Goal: Find specific page/section: Find specific page/section

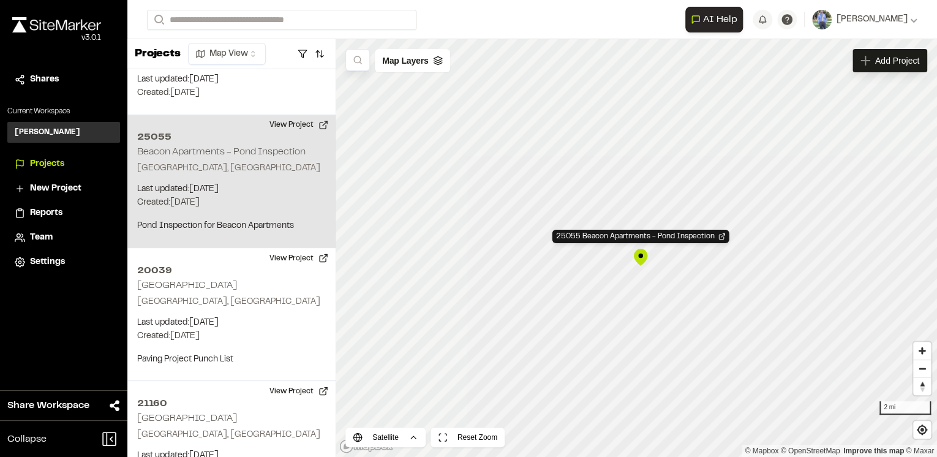
scroll to position [1096, 0]
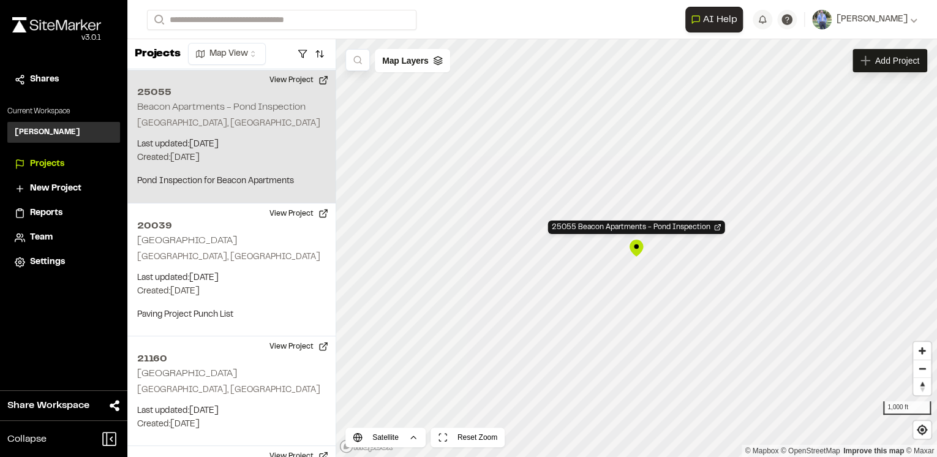
click at [637, 244] on div "25055 Beacon Apartments - Pond Inspection" at bounding box center [636, 248] width 18 height 18
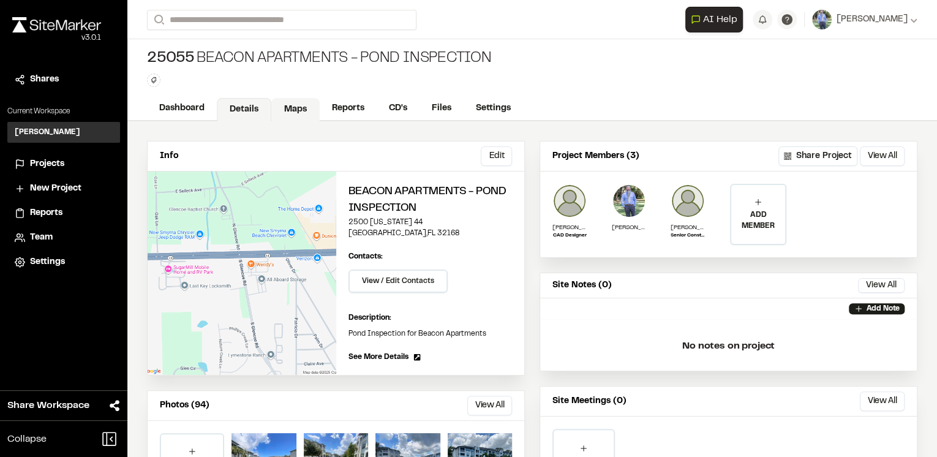
click at [297, 109] on link "Maps" at bounding box center [295, 109] width 48 height 23
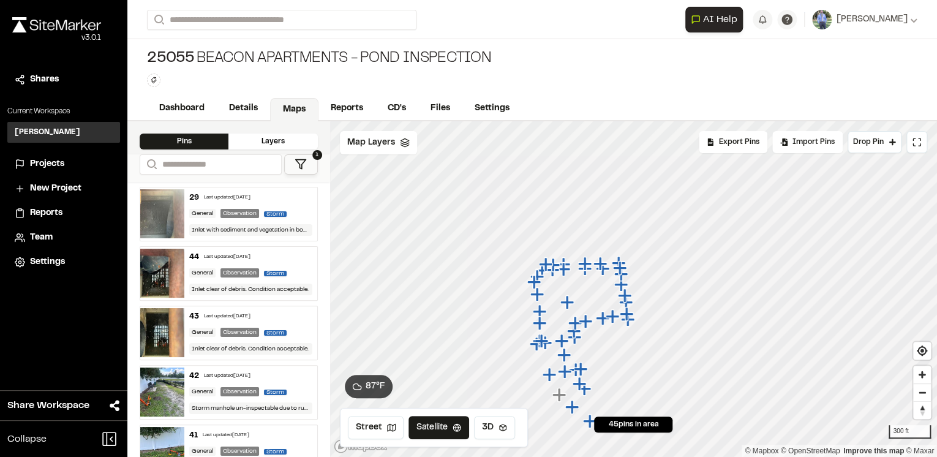
click at [281, 196] on div "29 Last updated Aug 18, 2025" at bounding box center [250, 197] width 123 height 11
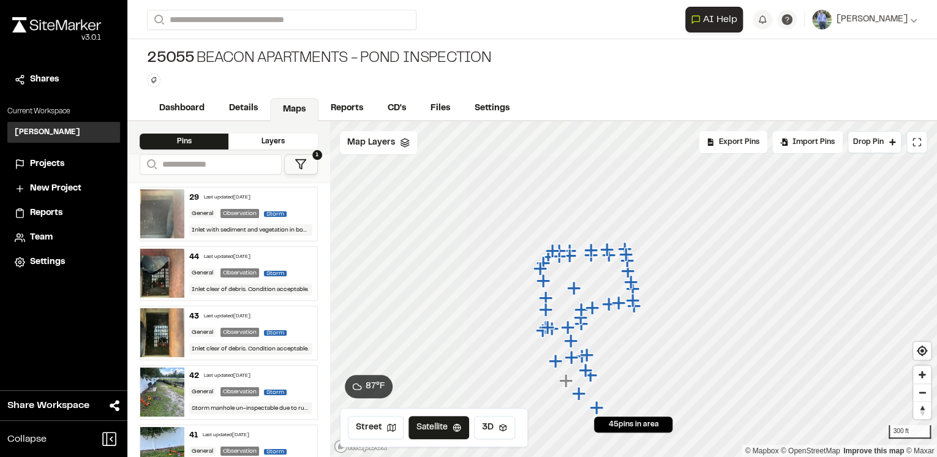
click at [292, 257] on div "44 Last updated Aug 18, 2025" at bounding box center [250, 257] width 123 height 11
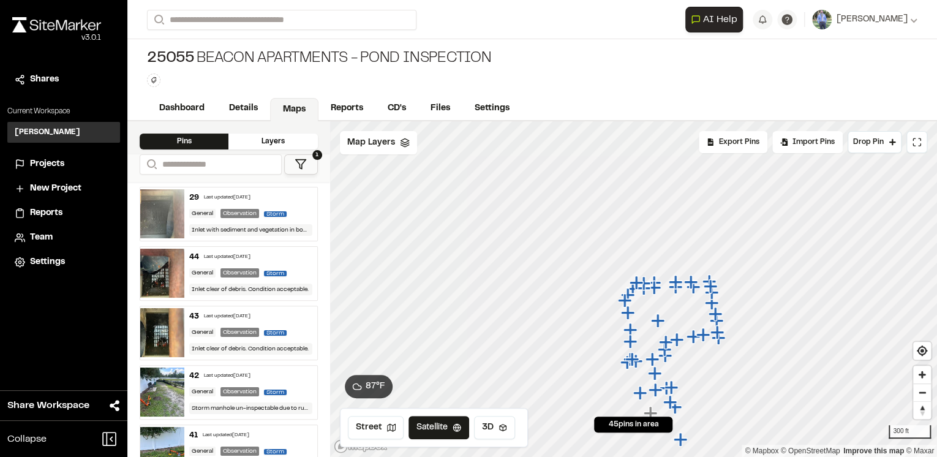
click at [293, 319] on div "43 Last updated Aug 18, 2025" at bounding box center [250, 316] width 123 height 11
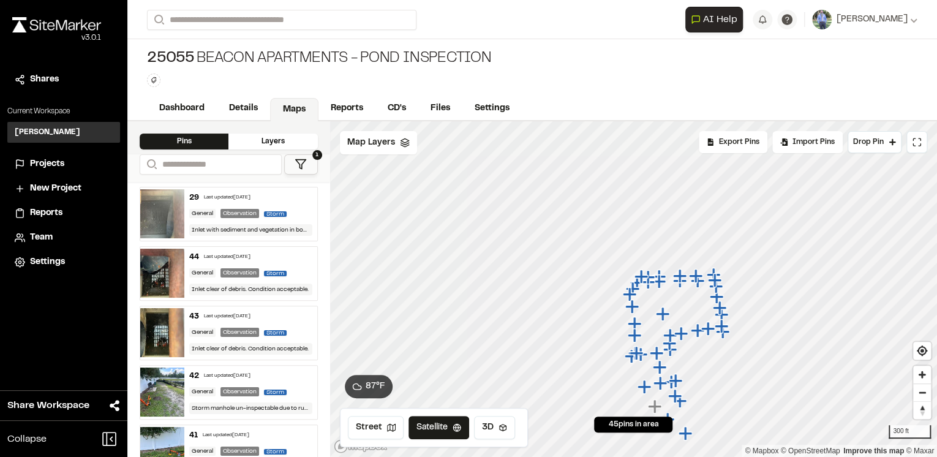
click at [297, 372] on div "42 Last updated Aug 18, 2025" at bounding box center [250, 376] width 123 height 11
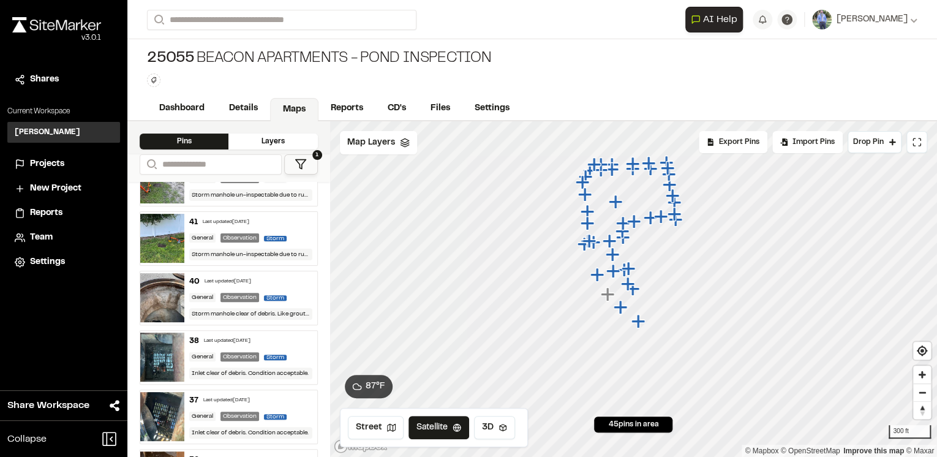
scroll to position [245, 0]
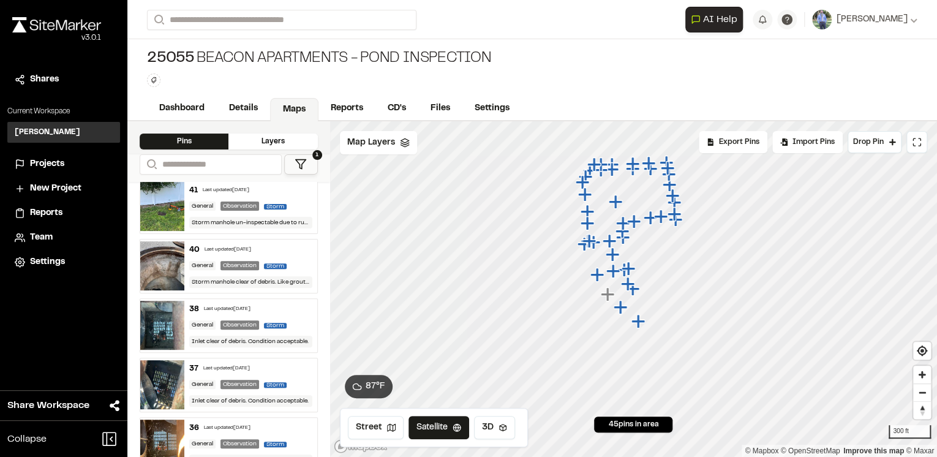
click at [299, 191] on div "41 Last updated Aug 18, 2025" at bounding box center [250, 190] width 123 height 11
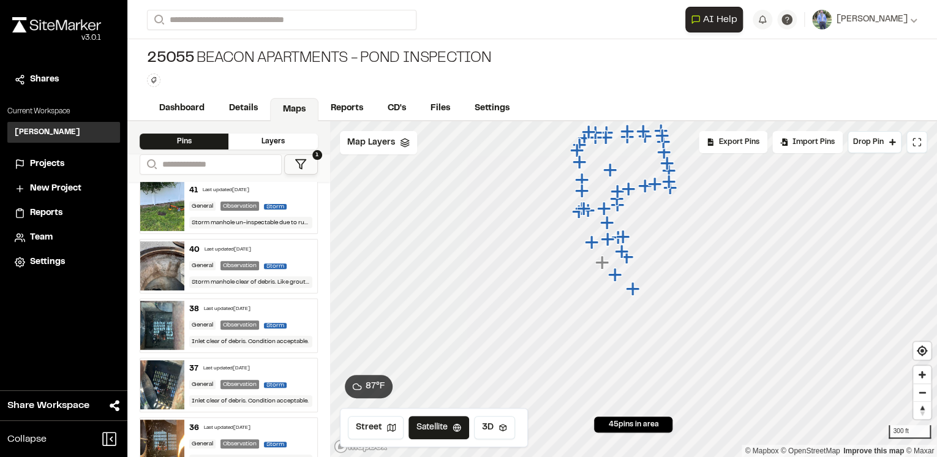
click at [290, 245] on div "40 Last updated Aug 18, 2025" at bounding box center [250, 249] width 123 height 11
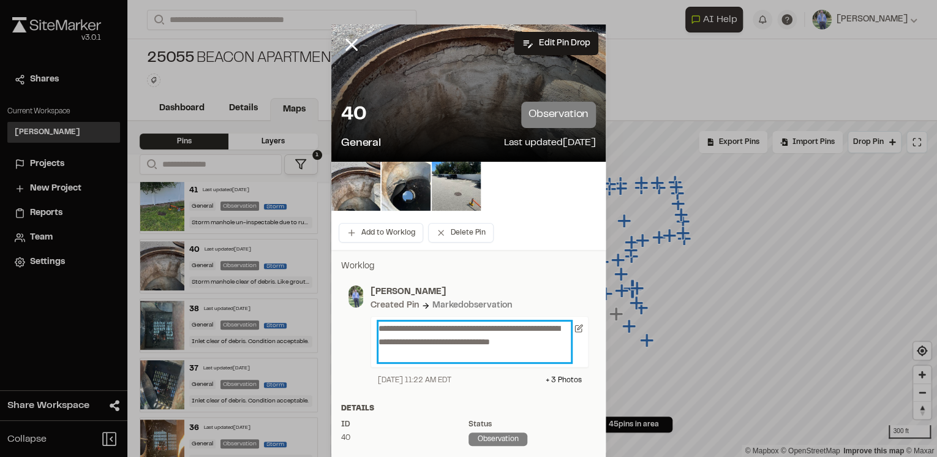
click at [512, 326] on p "**********" at bounding box center [475, 342] width 192 height 40
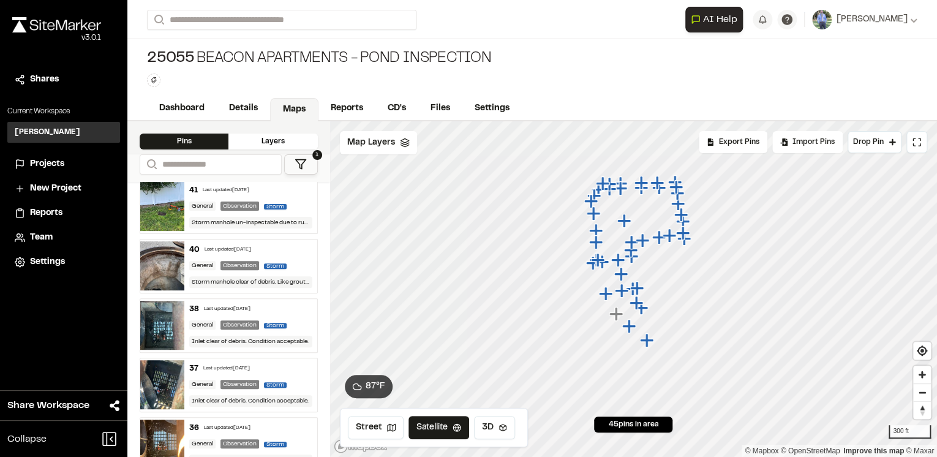
click at [292, 310] on div "38 Last updated Aug 18, 2025" at bounding box center [250, 309] width 123 height 11
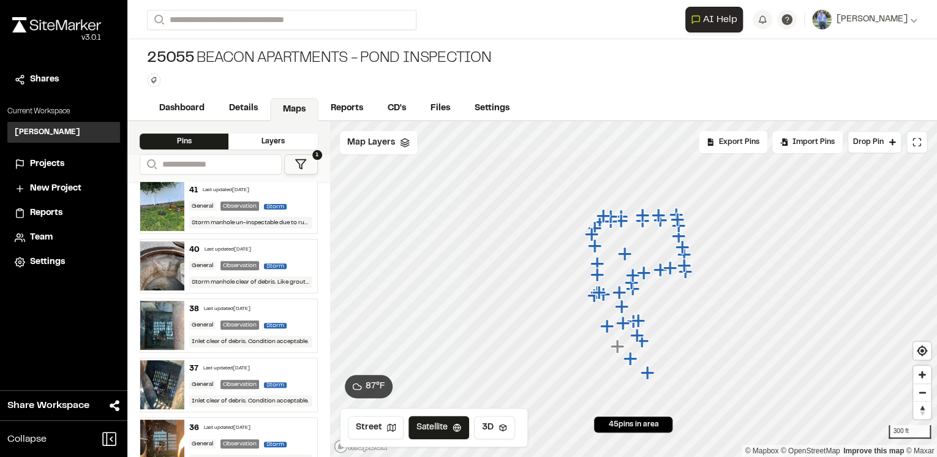
click at [289, 363] on div "37 Last updated Aug 18, 2025" at bounding box center [250, 368] width 123 height 11
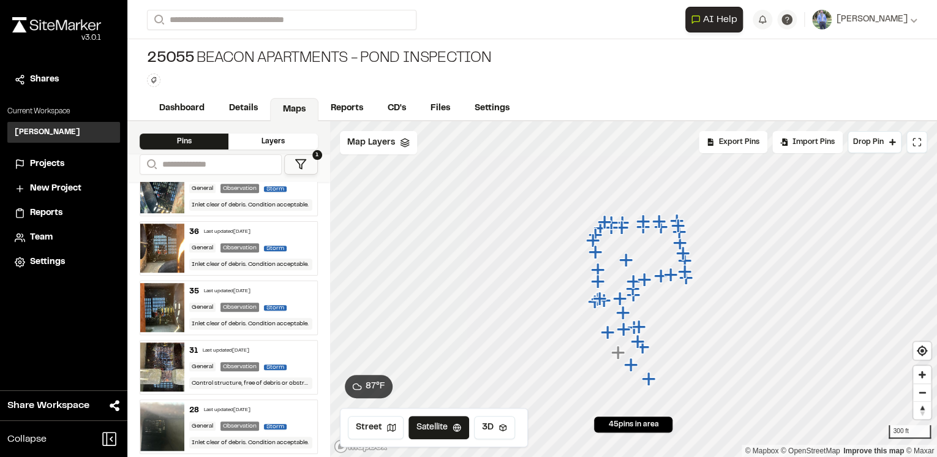
scroll to position [490, 0]
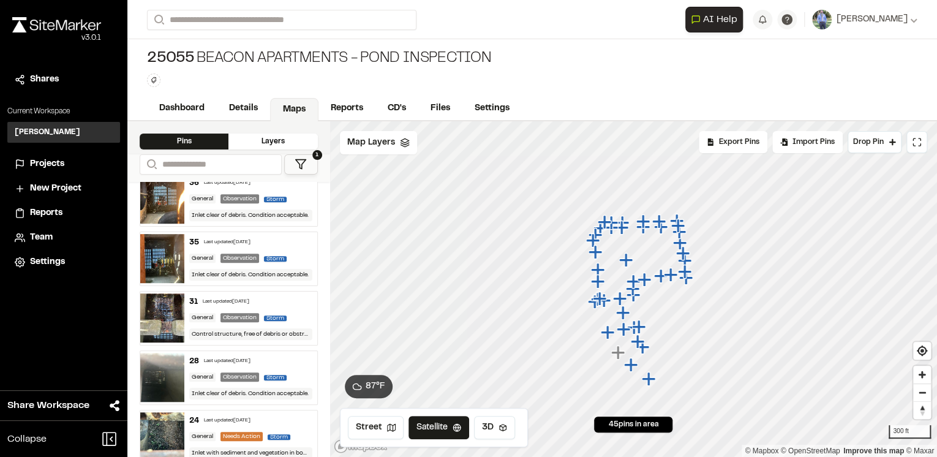
click at [301, 189] on div "36 Last updated Aug 18, 2025 General Observation Storm Inlet clear of debris. C…" at bounding box center [250, 199] width 132 height 53
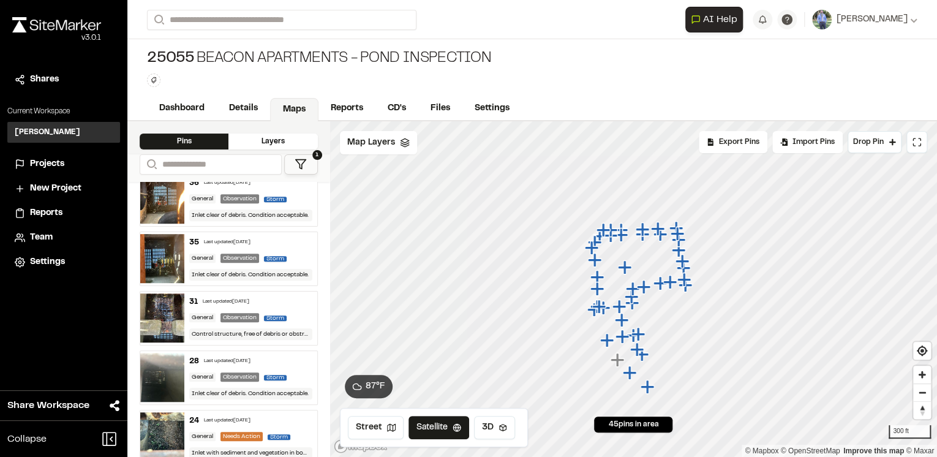
click at [295, 243] on div "35 Last updated Aug 18, 2025" at bounding box center [250, 242] width 123 height 11
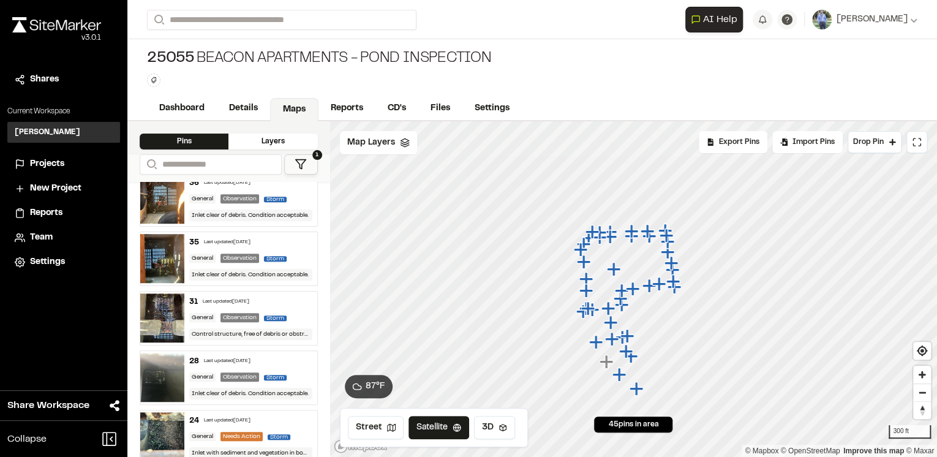
click at [294, 312] on div "General Observation Storm" at bounding box center [250, 317] width 123 height 11
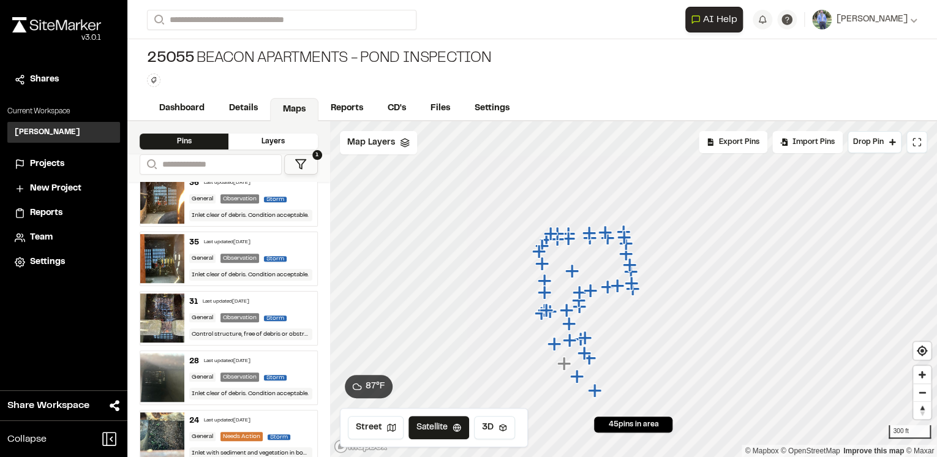
click at [292, 358] on div "28 Last updated Aug 18, 2025" at bounding box center [250, 361] width 123 height 11
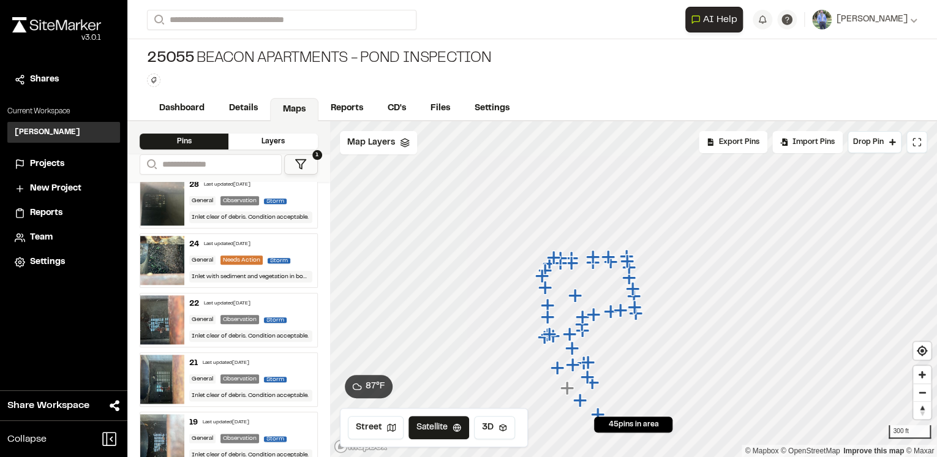
scroll to position [686, 0]
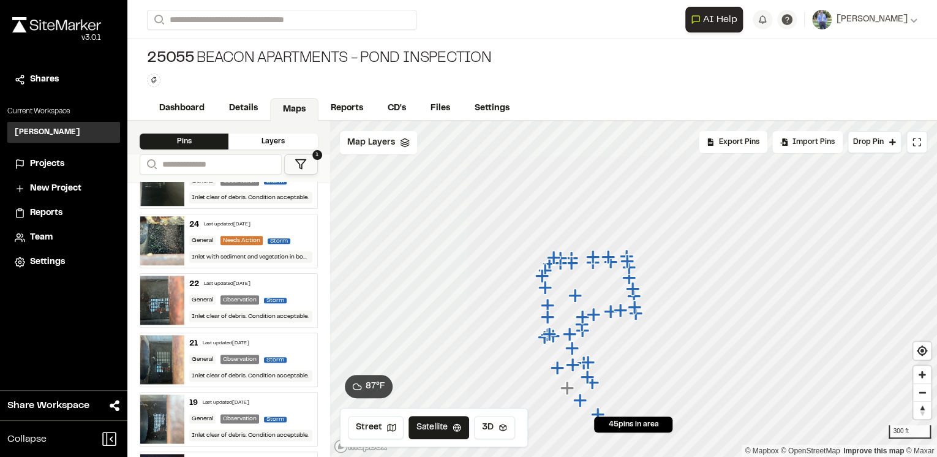
click at [290, 220] on div "24 Last updated Aug 18, 2025" at bounding box center [250, 224] width 123 height 11
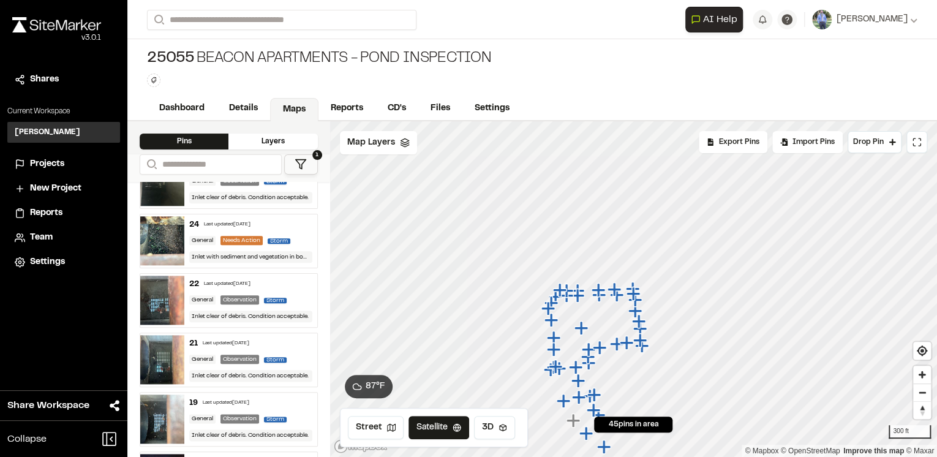
click at [298, 282] on div "22 Last updated Aug 18, 2025" at bounding box center [250, 284] width 123 height 11
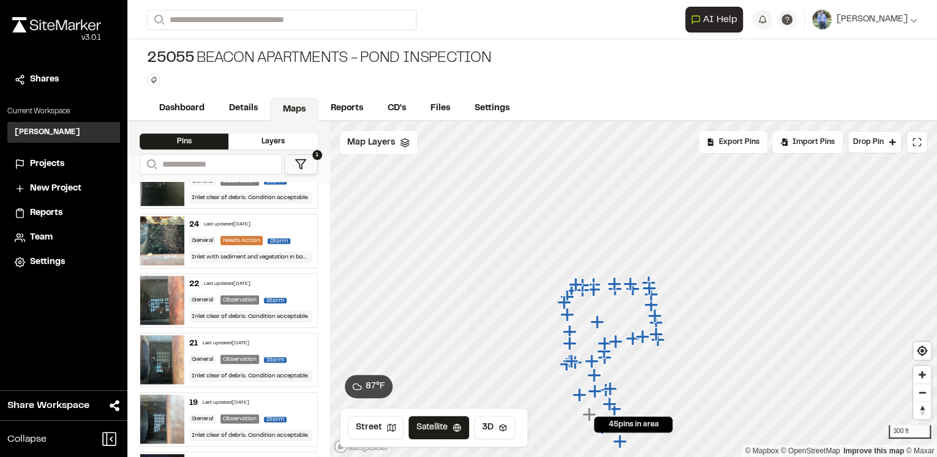
click at [291, 341] on div "21 Last updated Aug 18, 2025" at bounding box center [250, 343] width 123 height 11
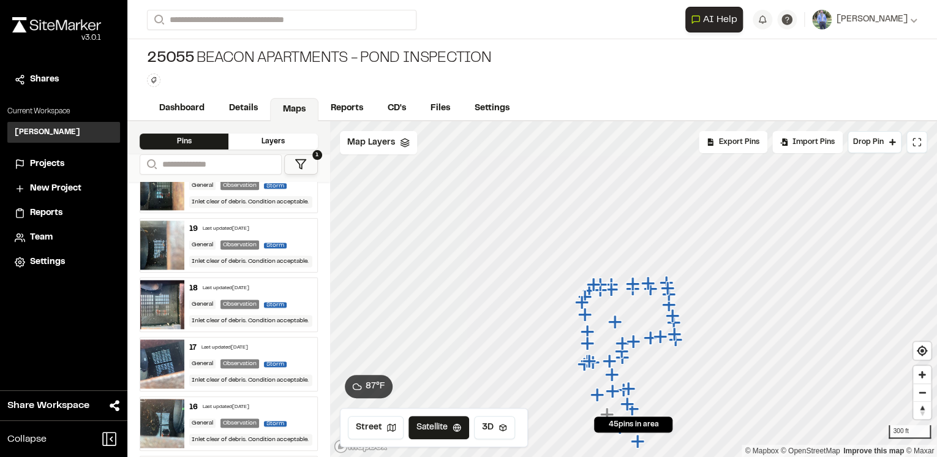
scroll to position [882, 0]
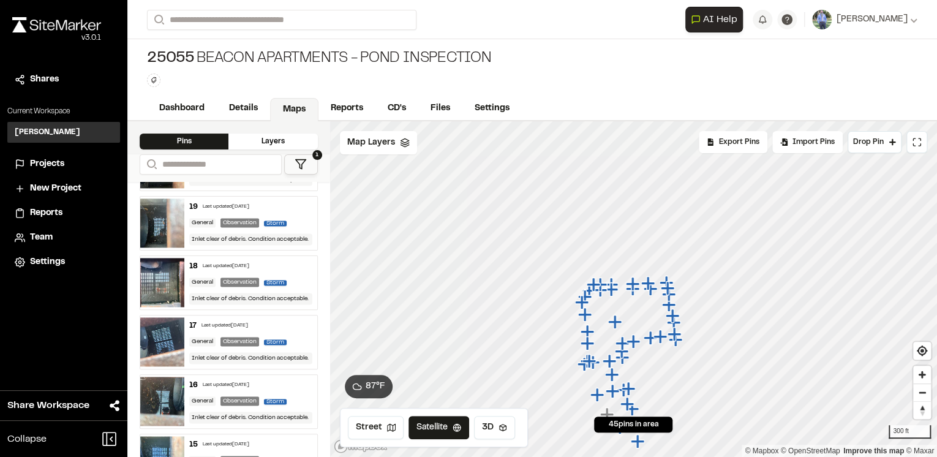
click at [292, 208] on div "19 Last updated Aug 18, 2025 General Observation Storm Inlet clear of debris. C…" at bounding box center [250, 223] width 132 height 53
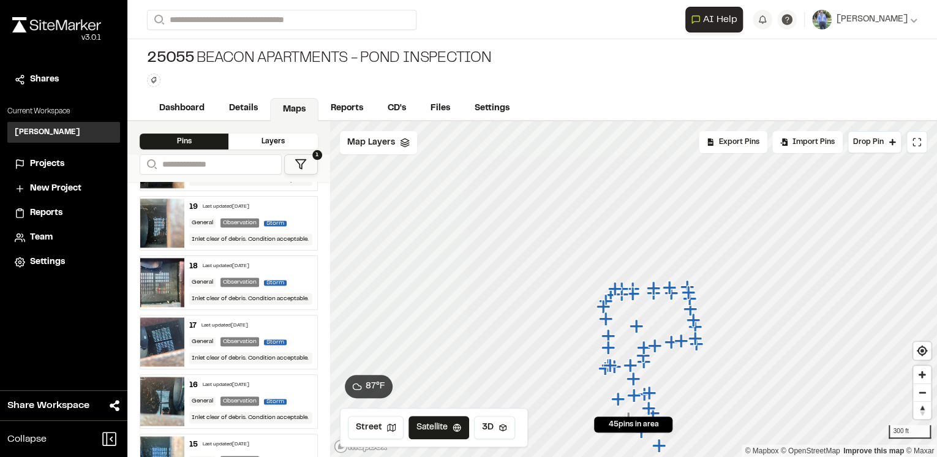
click at [295, 262] on div "18 Last updated Aug 18, 2025" at bounding box center [250, 266] width 123 height 11
click at [299, 326] on div "17 Last updated Aug 18, 2025 General Observation Storm Inlet clear of debris. C…" at bounding box center [250, 342] width 132 height 53
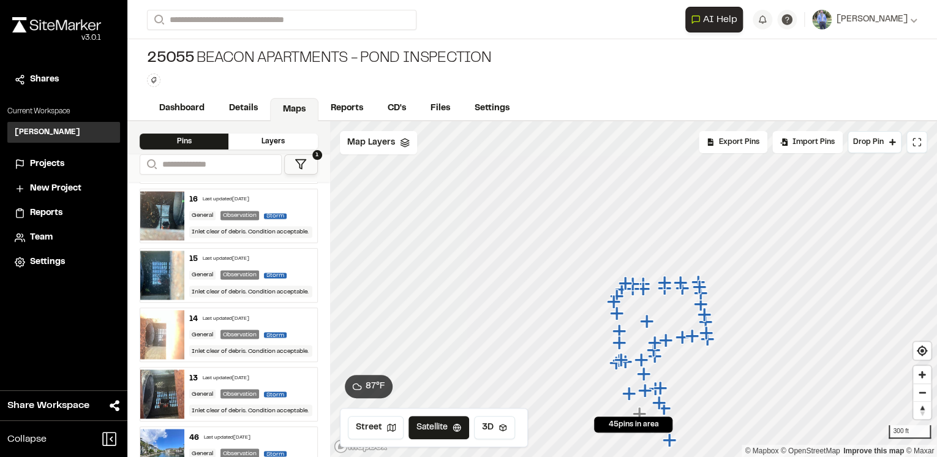
scroll to position [1078, 0]
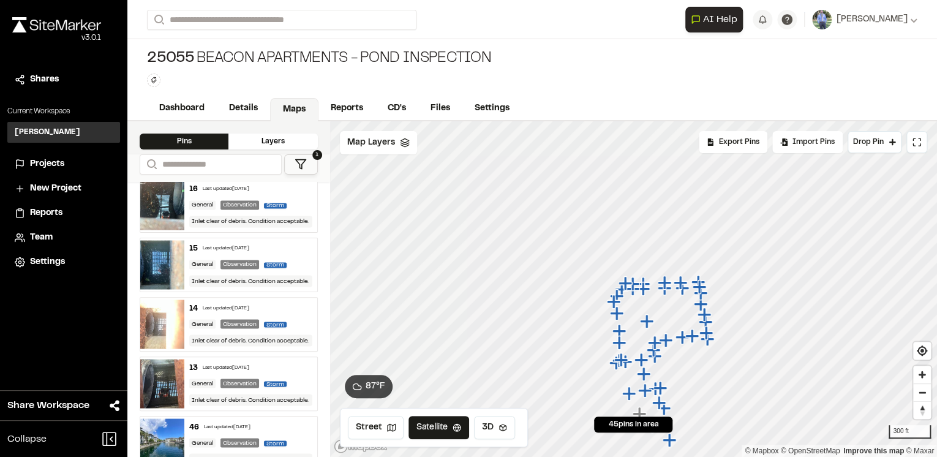
click at [298, 187] on div "16 Last updated Aug 18, 2025" at bounding box center [250, 189] width 123 height 11
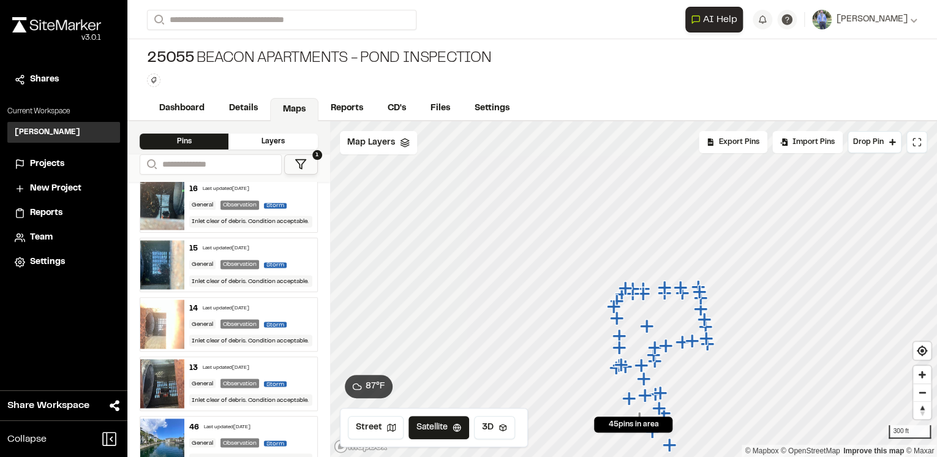
click at [296, 246] on div "15 Last updated Aug 18, 2025" at bounding box center [250, 248] width 123 height 11
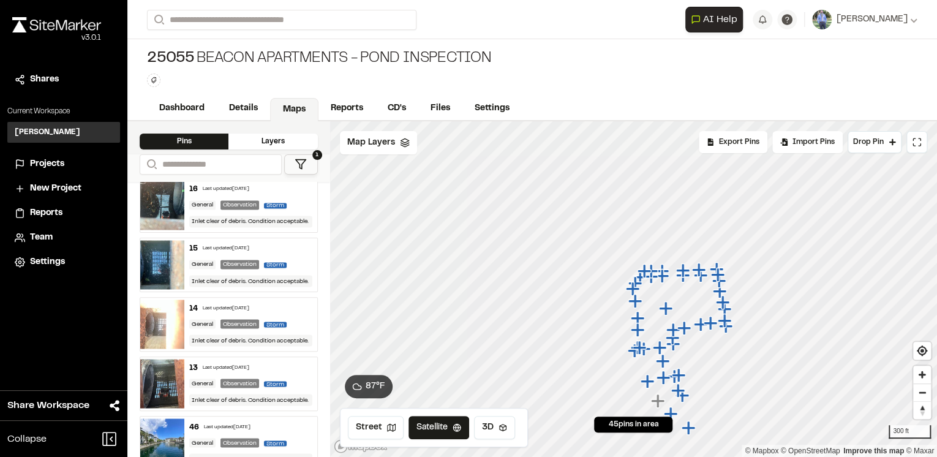
click at [296, 305] on div "14 Last updated Aug 18, 2025" at bounding box center [250, 308] width 123 height 11
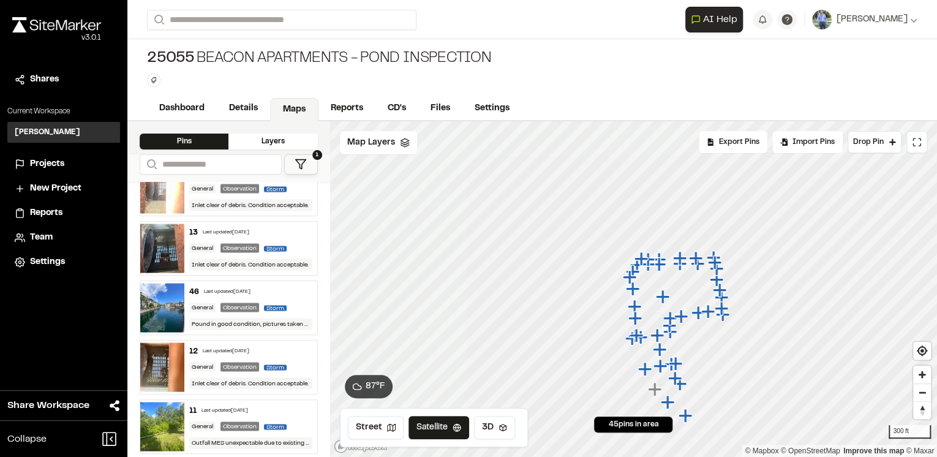
scroll to position [1225, 0]
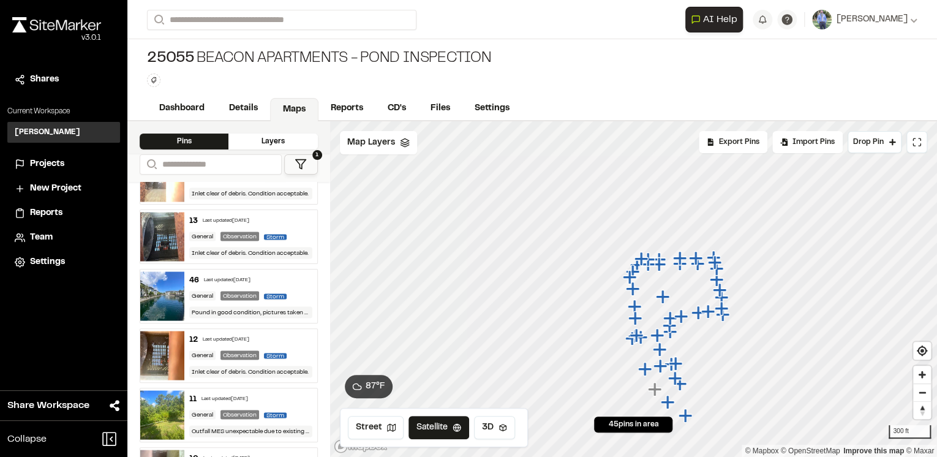
click at [296, 221] on div "13 Last updated Aug 18, 2025 General Observation Storm Inlet clear of debris. C…" at bounding box center [250, 236] width 132 height 53
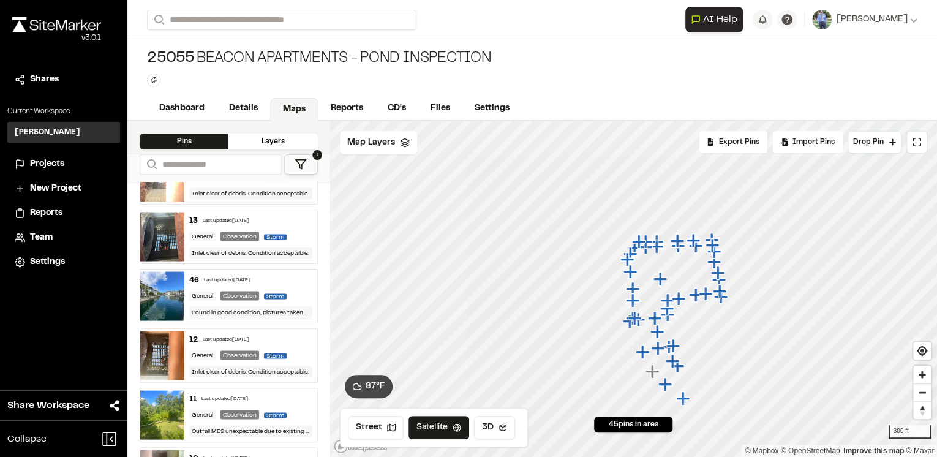
click at [292, 275] on div "46 Last updated Aug 18, 2025" at bounding box center [250, 280] width 123 height 11
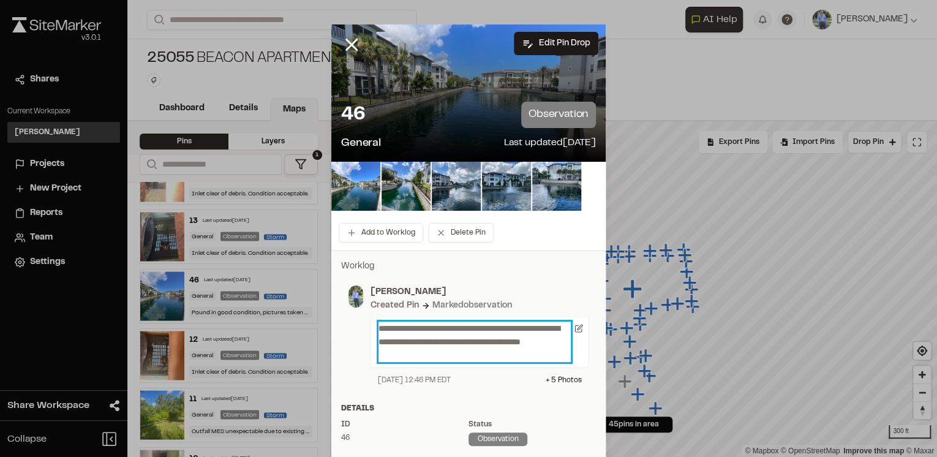
click at [446, 356] on p "**********" at bounding box center [475, 342] width 192 height 40
click at [389, 327] on p "**********" at bounding box center [475, 342] width 192 height 40
click at [444, 353] on p "**********" at bounding box center [475, 342] width 192 height 40
click at [389, 325] on p "**********" at bounding box center [475, 342] width 192 height 40
click at [443, 359] on p "**********" at bounding box center [475, 342] width 192 height 40
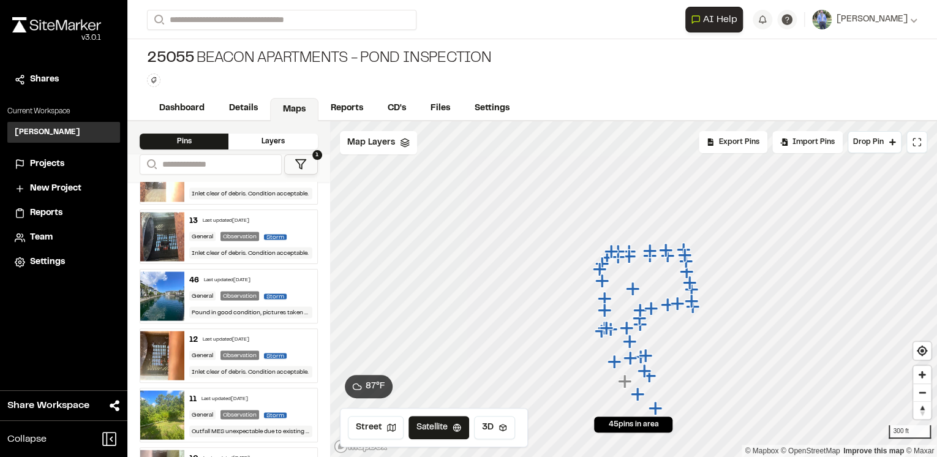
drag, startPoint x: 299, startPoint y: 339, endPoint x: 294, endPoint y: 334, distance: 7.4
click at [286, 334] on div "12 Last updated Aug 18, 2025" at bounding box center [250, 339] width 123 height 11
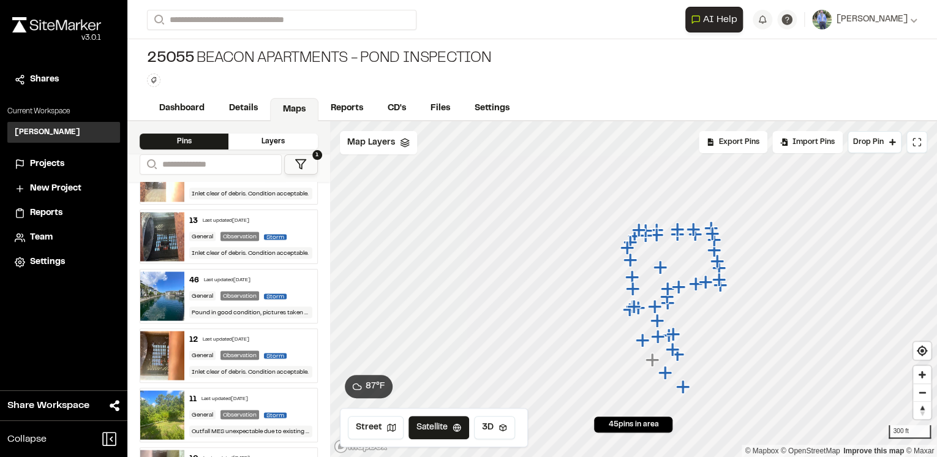
click at [298, 397] on div "11 Last updated Aug 18, 2025" at bounding box center [250, 398] width 123 height 11
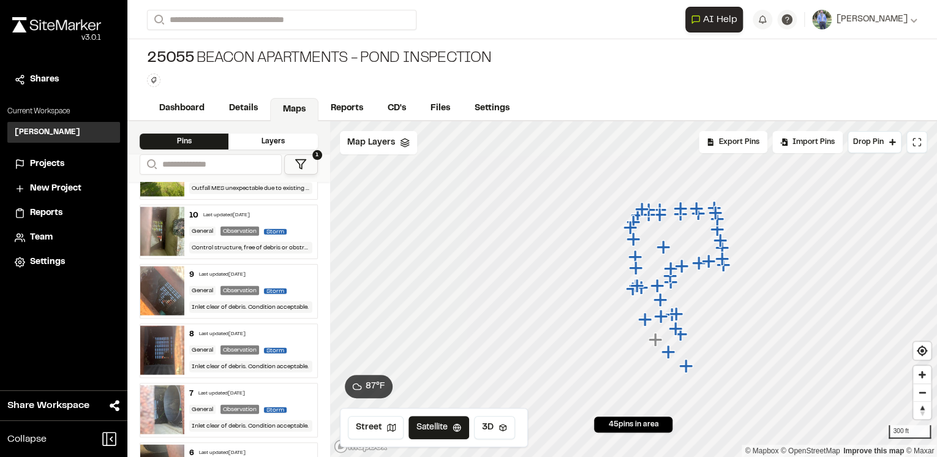
scroll to position [1471, 0]
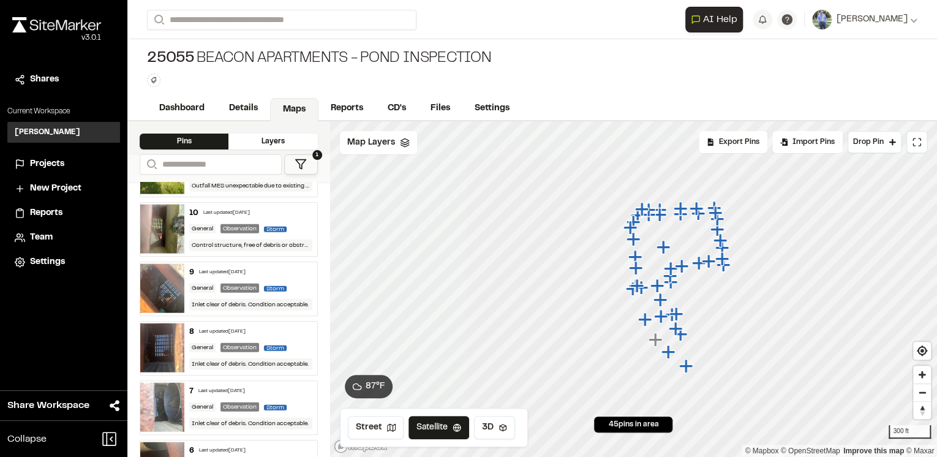
click at [292, 208] on div "10 Last updated Aug 18, 2025" at bounding box center [250, 213] width 123 height 11
